Goal: Task Accomplishment & Management: Complete application form

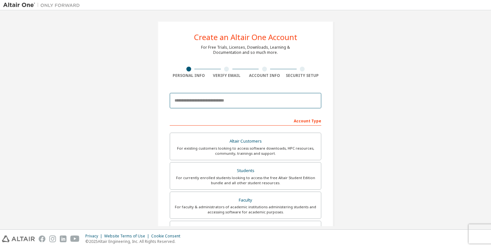
click at [213, 101] on input "email" at bounding box center [246, 100] width 152 height 15
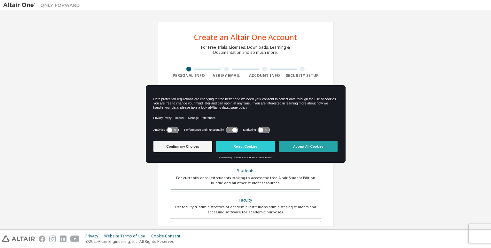
click at [299, 149] on button "Accept All Cookies" at bounding box center [308, 146] width 59 height 12
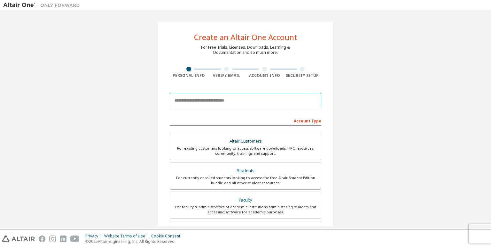
click at [249, 102] on input "email" at bounding box center [246, 100] width 152 height 15
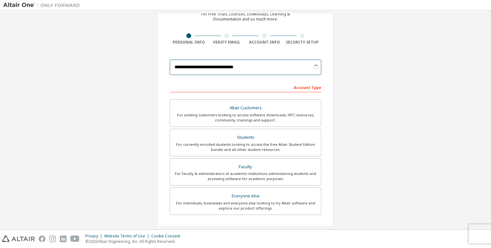
scroll to position [34, 0]
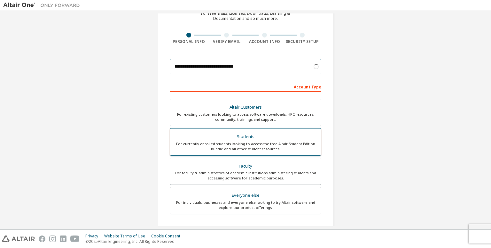
type input "**********"
click at [283, 141] on div "For currently enrolled students looking to access the free Altair Student Editi…" at bounding box center [245, 146] width 143 height 10
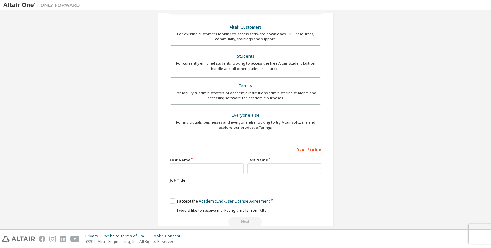
scroll to position [142, 0]
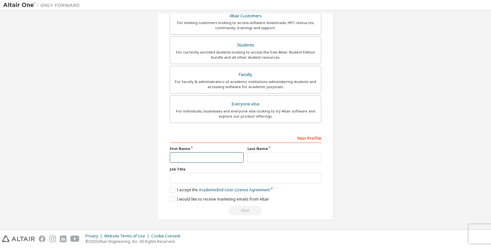
click at [228, 160] on input "text" at bounding box center [207, 157] width 74 height 11
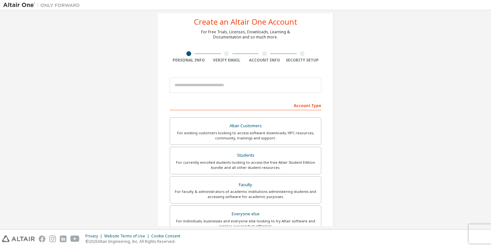
scroll to position [15, 0]
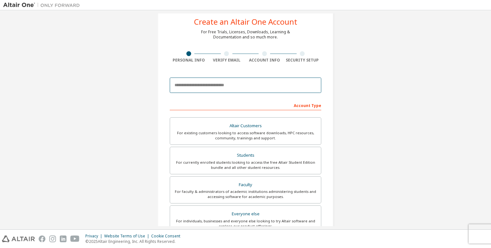
click at [239, 91] on input "email" at bounding box center [246, 84] width 152 height 15
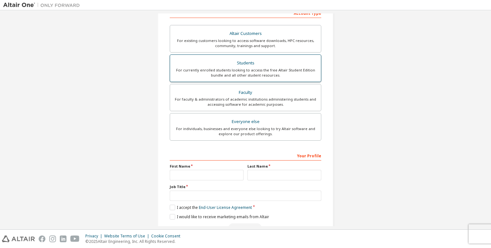
type input "**********"
click at [266, 70] on div "For currently enrolled students looking to access the free Altair Student Editi…" at bounding box center [245, 72] width 143 height 10
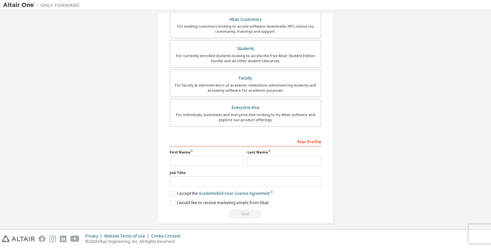
scroll to position [139, 0]
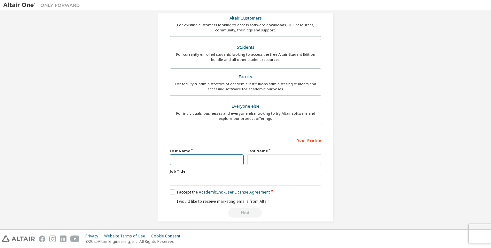
click at [227, 160] on input "text" at bounding box center [207, 159] width 74 height 11
type input "******"
click at [260, 169] on label "Job Title" at bounding box center [246, 171] width 152 height 5
click at [263, 155] on input "text" at bounding box center [285, 159] width 74 height 11
type input "*******"
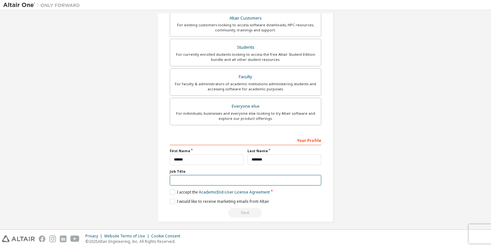
click at [266, 175] on input "text" at bounding box center [246, 180] width 152 height 11
type input "*******"
click at [174, 192] on label "I accept the Academic End-User License Agreement" at bounding box center [220, 191] width 100 height 5
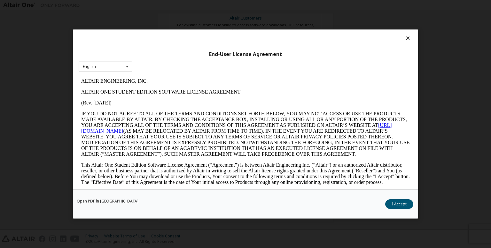
scroll to position [0, 0]
click at [405, 37] on icon at bounding box center [408, 38] width 7 height 6
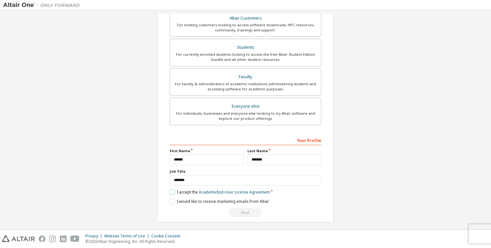
click at [173, 190] on label "I accept the Academic End-User License Agreement" at bounding box center [220, 191] width 100 height 5
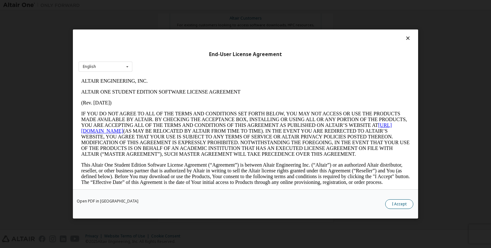
click at [405, 204] on button "I Accept" at bounding box center [399, 204] width 28 height 10
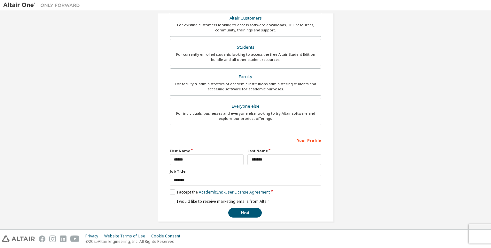
click at [173, 198] on label "I would like to receive marketing emails from Altair" at bounding box center [219, 200] width 99 height 5
click at [172, 198] on label "I would like to receive marketing emails from Altair" at bounding box center [219, 200] width 99 height 5
click at [239, 210] on button "Next" at bounding box center [245, 213] width 34 height 10
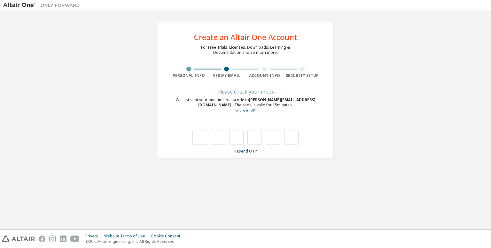
type input "*"
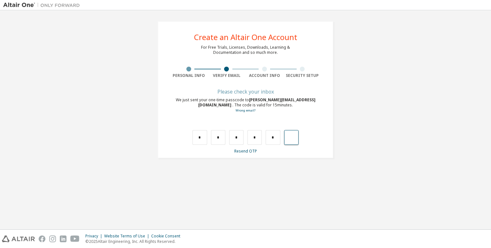
type input "*"
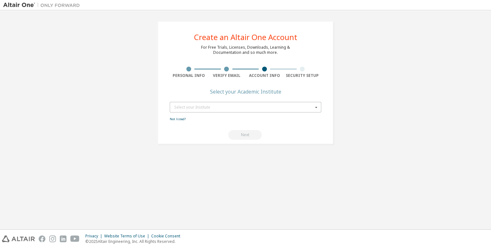
click at [244, 105] on div "Select your Institute" at bounding box center [243, 107] width 139 height 4
click at [334, 97] on div "Create an Altair One Account For Free Trials, Licenses, Downloads, Learning & D…" at bounding box center [245, 82] width 191 height 138
click at [299, 105] on div "Select your Institute" at bounding box center [243, 107] width 139 height 4
click at [299, 105] on input "**********" at bounding box center [246, 107] width 151 height 10
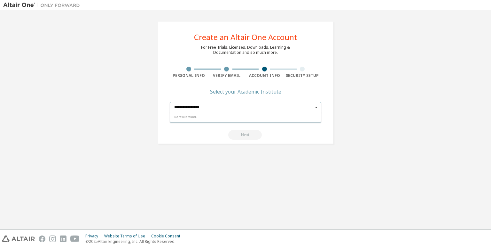
click at [299, 105] on input "**********" at bounding box center [246, 107] width 151 height 10
type input "*"
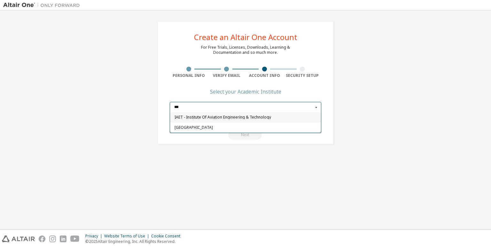
type input "***"
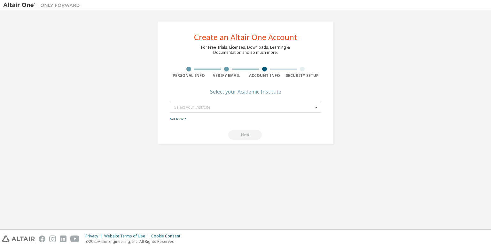
click at [299, 142] on div "Create an Altair One Account For Free Trials, Licenses, Downloads, Learning & D…" at bounding box center [246, 82] width 176 height 123
click at [179, 114] on form "Select your Institute IAET - Institute Of Aviation Engineering & Technology Uni…" at bounding box center [246, 121] width 152 height 38
click at [179, 116] on form "Select your Institute IAET - Institute Of Aviation Engineering & Technology Uni…" at bounding box center [246, 121] width 152 height 38
click at [179, 118] on link "Not listed?" at bounding box center [178, 119] width 16 height 4
